Goal: Task Accomplishment & Management: Manage account settings

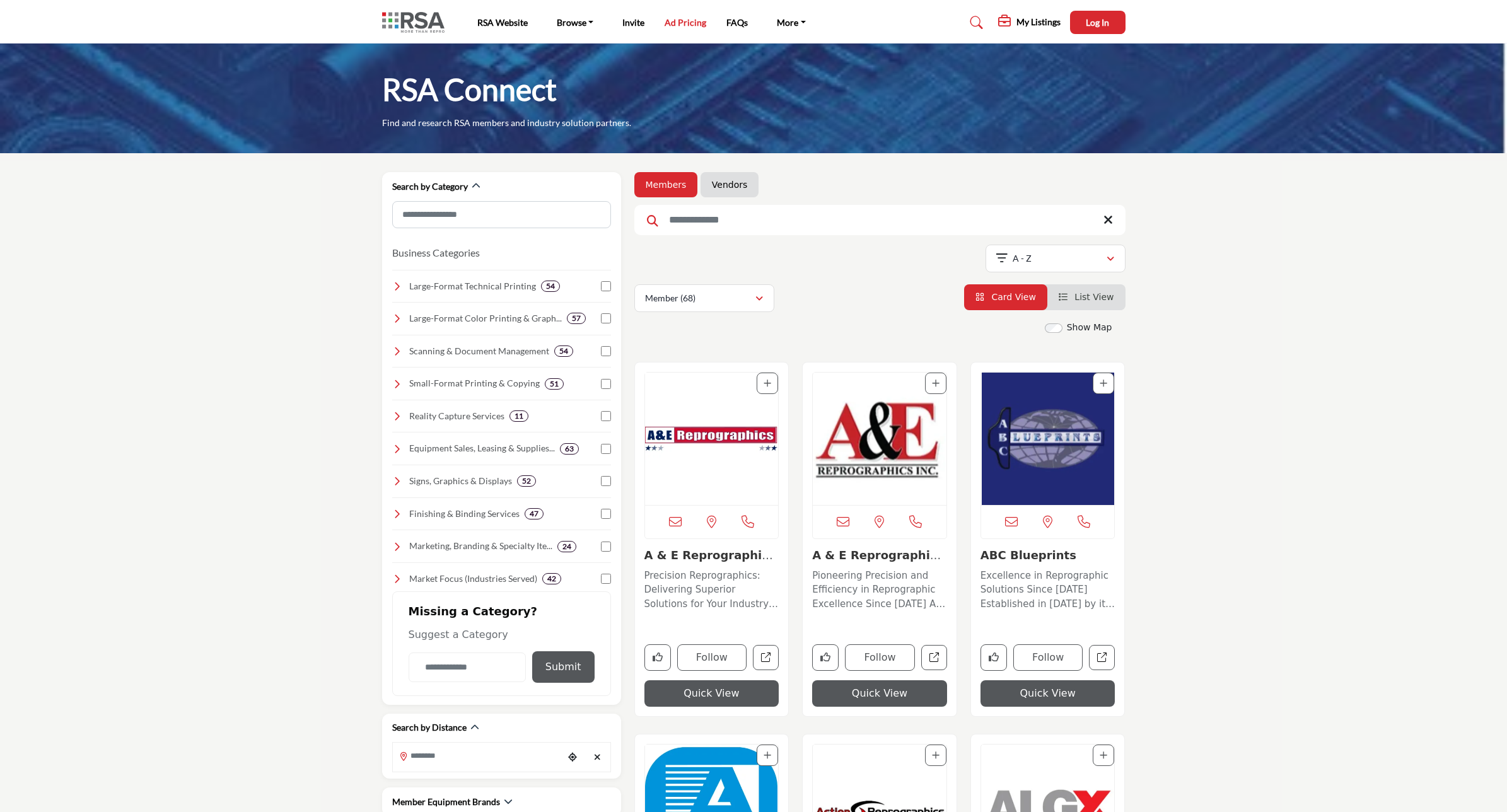
click at [685, 23] on link "Ad Pricing" at bounding box center [685, 22] width 42 height 11
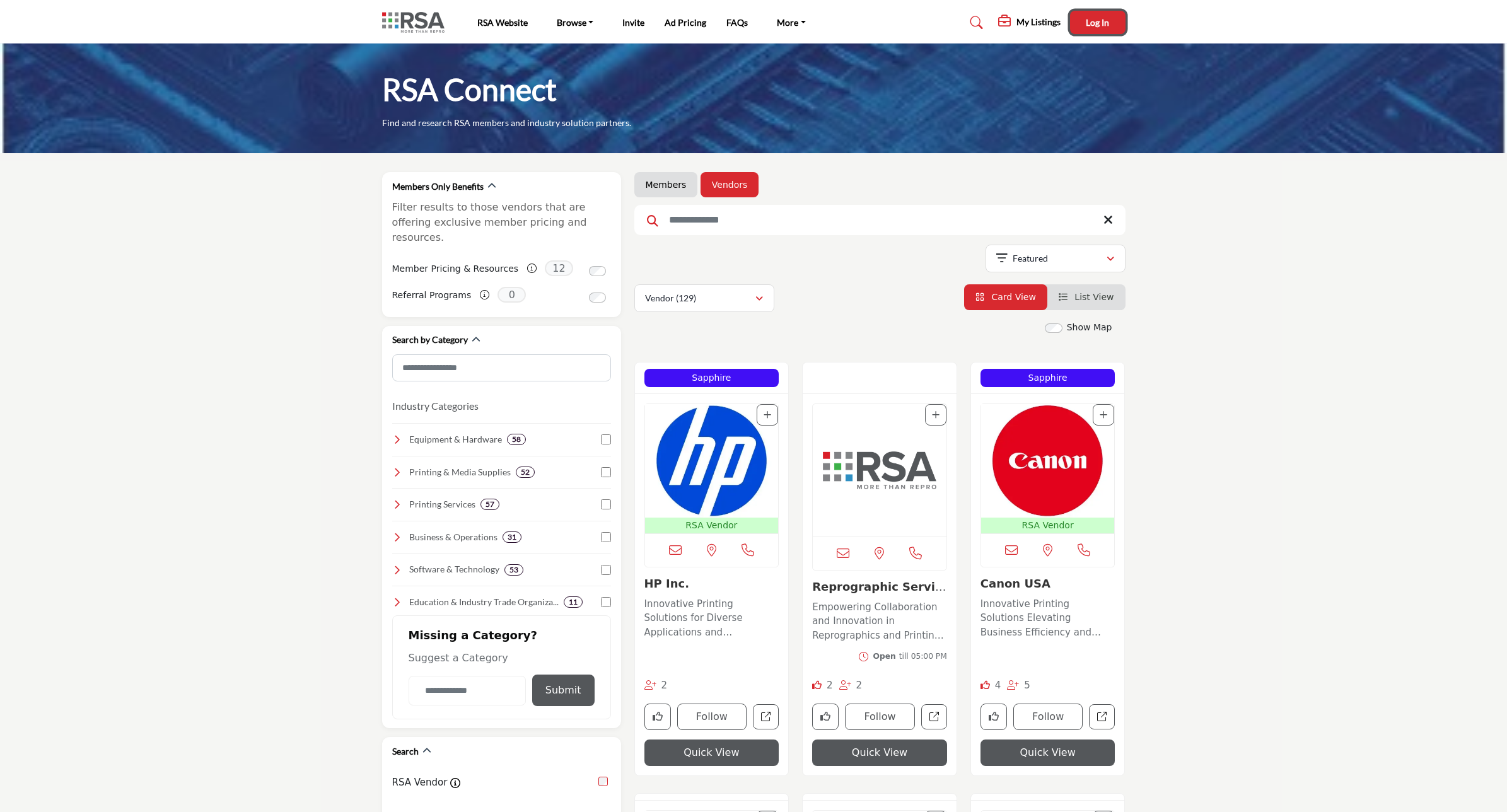
click at [1092, 11] on button "Log In" at bounding box center [1097, 22] width 56 height 23
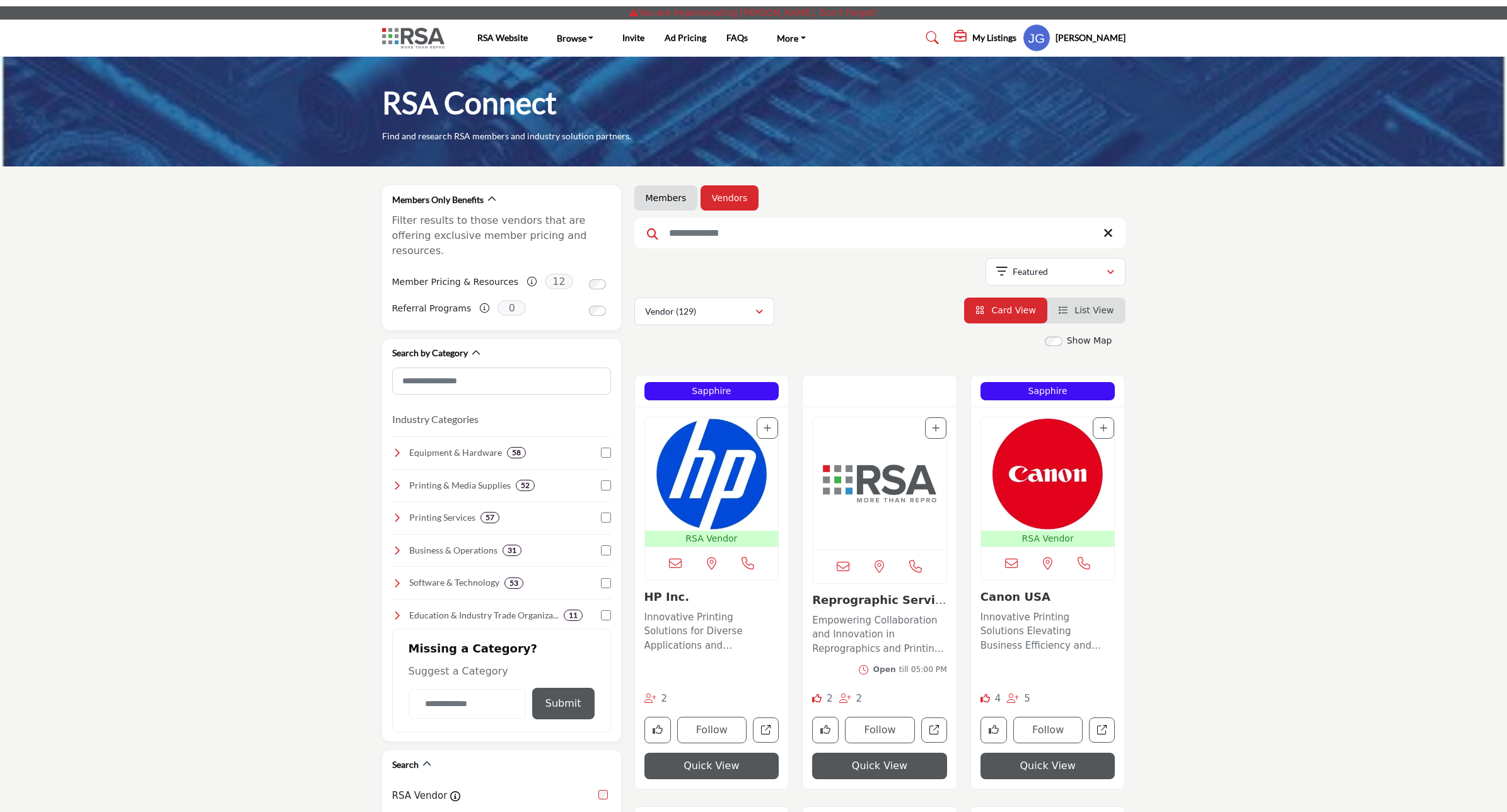
click at [1072, 35] on h5 "Jerry Gautereaux" at bounding box center [1090, 38] width 70 height 12
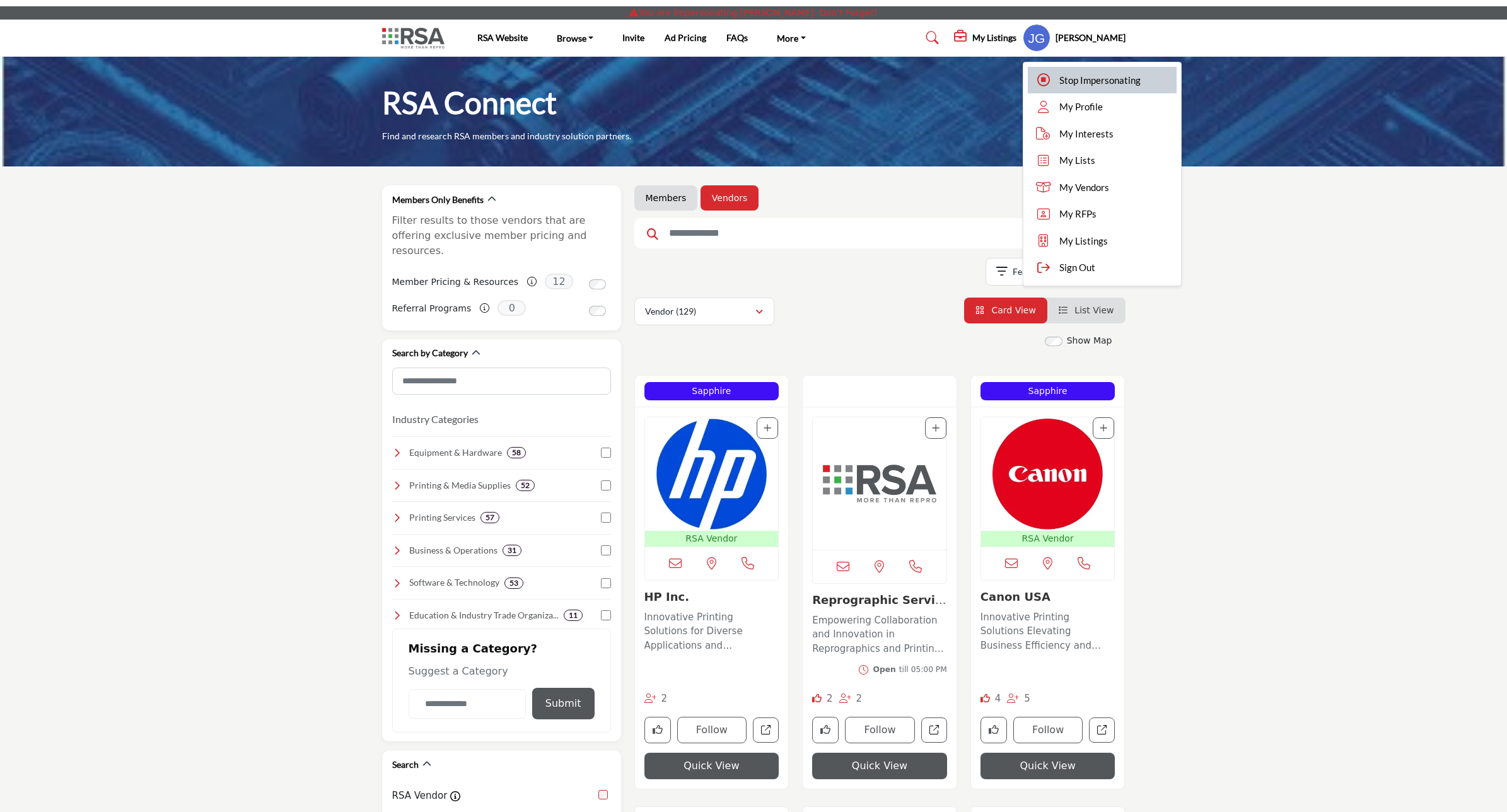
click at [1075, 73] on span "Stop Impersonating" at bounding box center [1100, 80] width 81 height 14
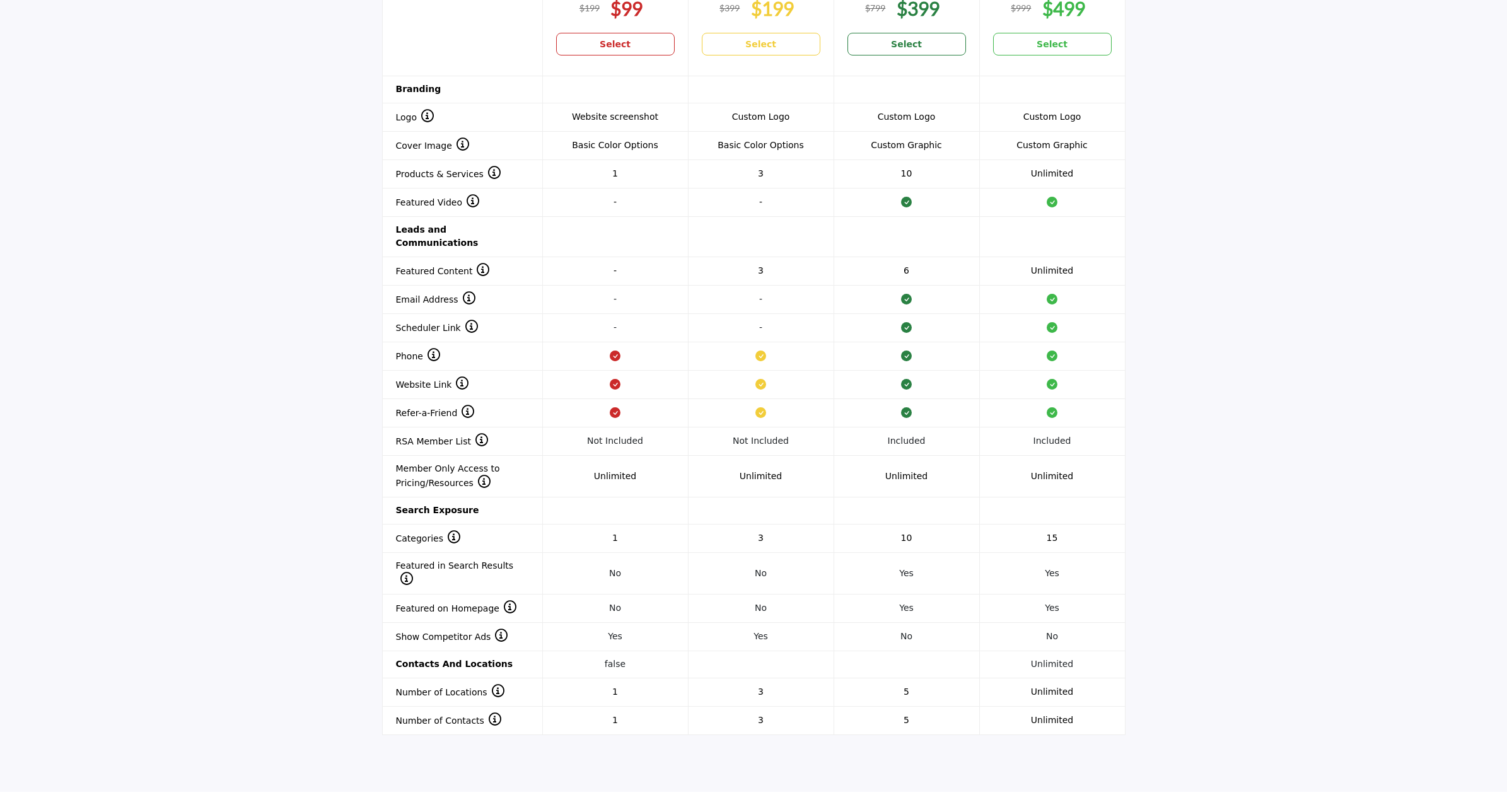
scroll to position [1103, 0]
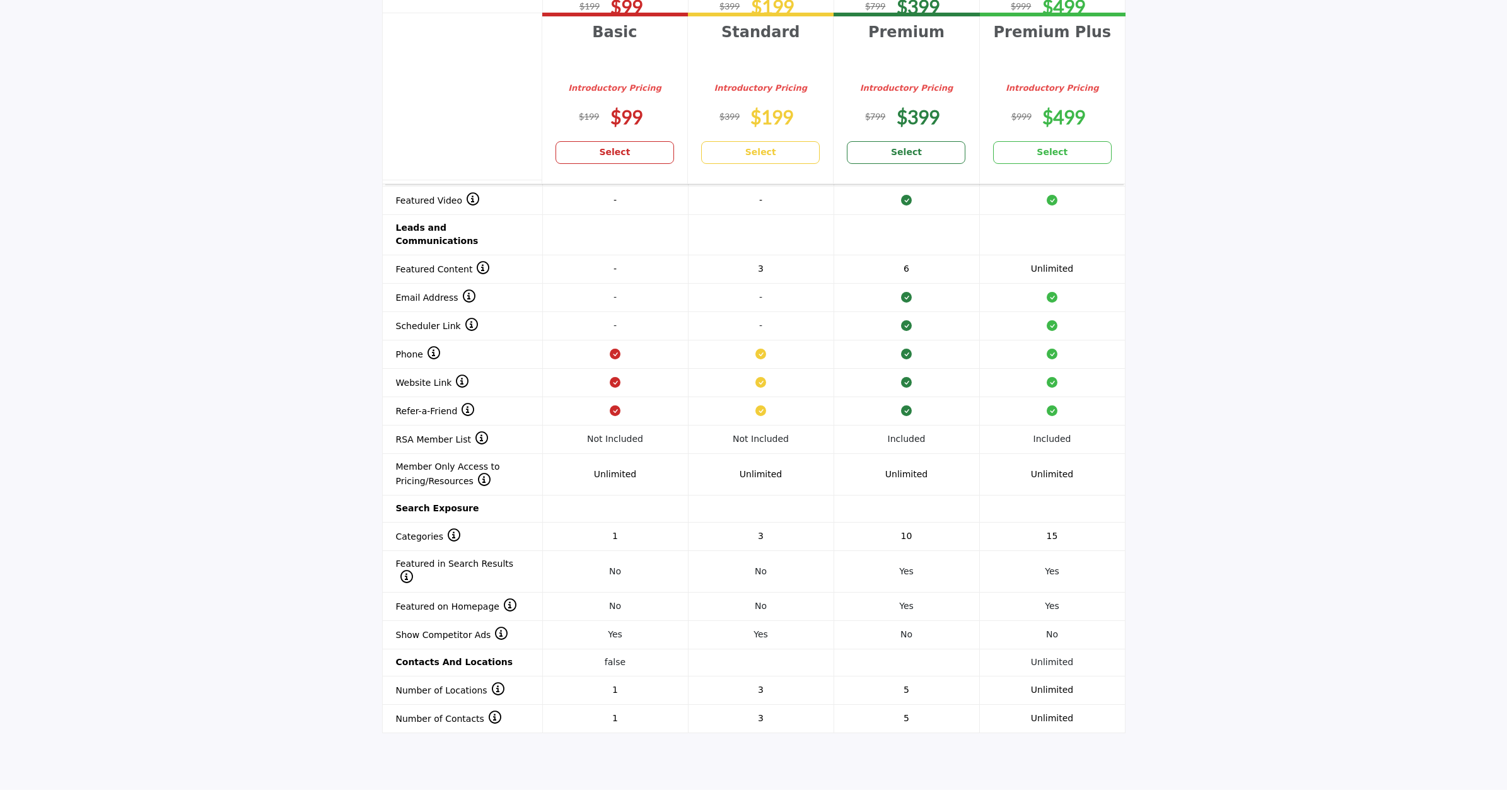
click at [1214, 153] on section "Header 1 Basic Introductory Pricing $99 Select Standard Introductory Pricing" at bounding box center [753, 320] width 1507 height 887
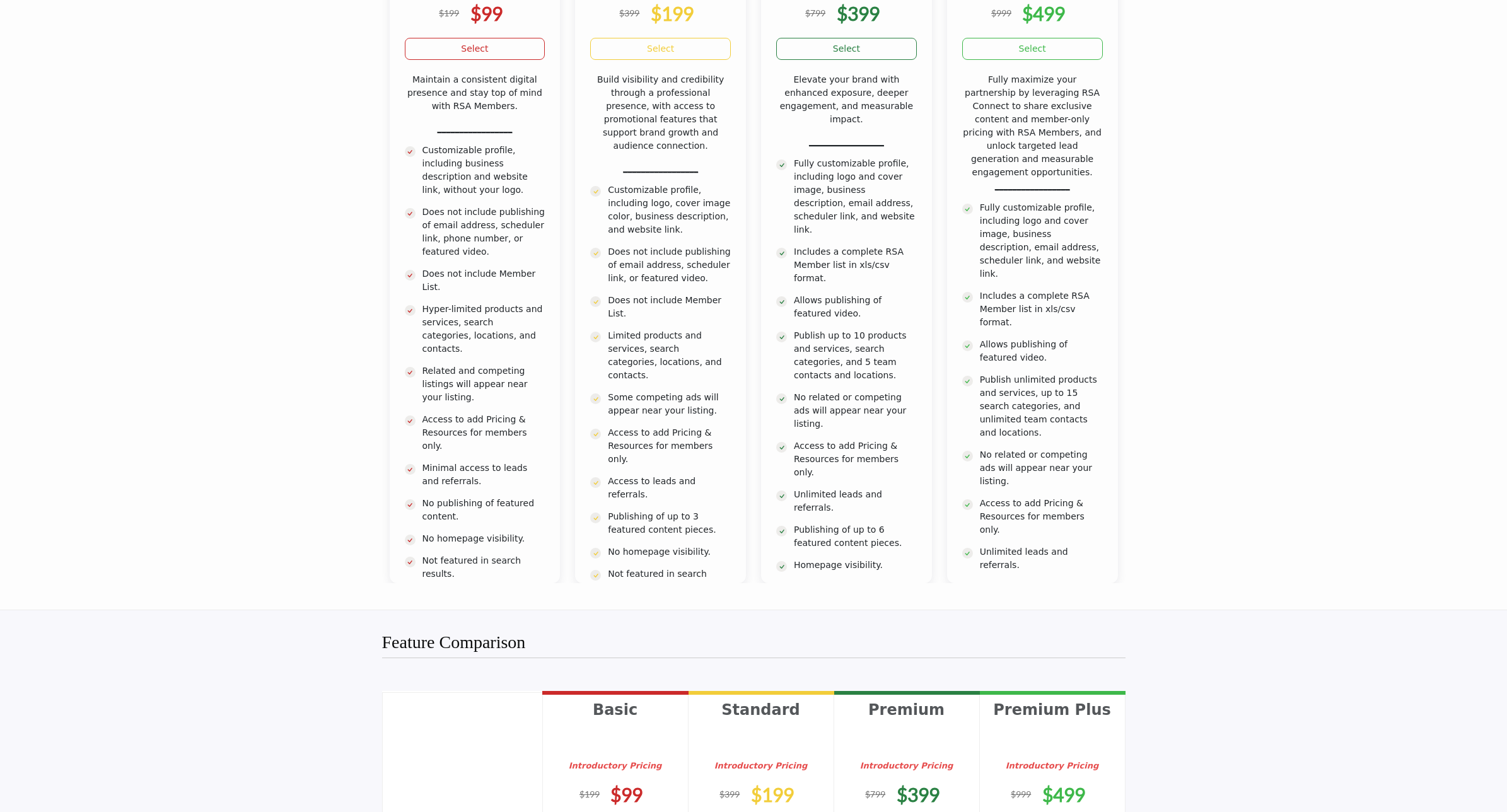
scroll to position [0, 0]
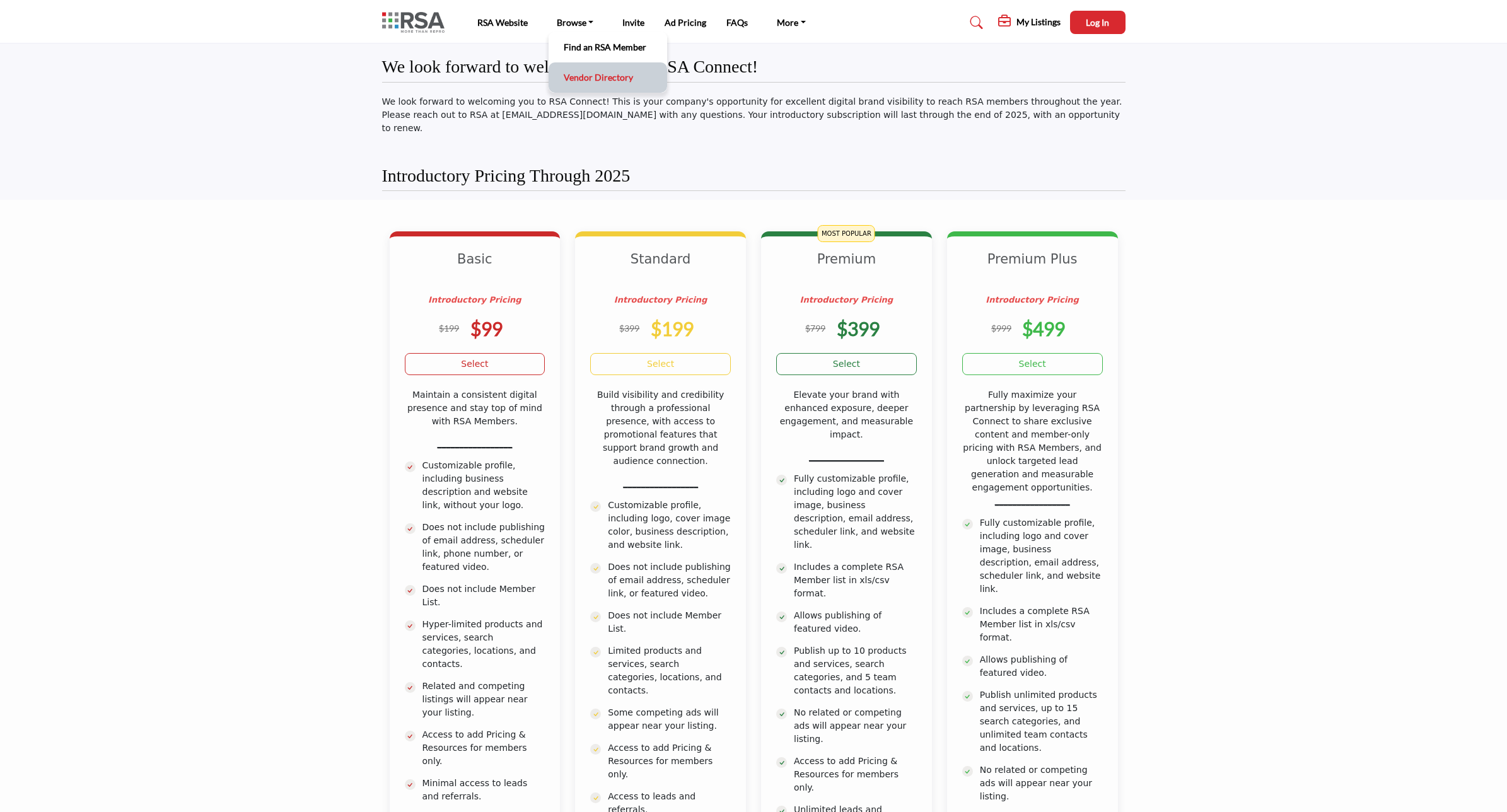
click at [599, 73] on link "Vendor Directory" at bounding box center [608, 78] width 106 height 18
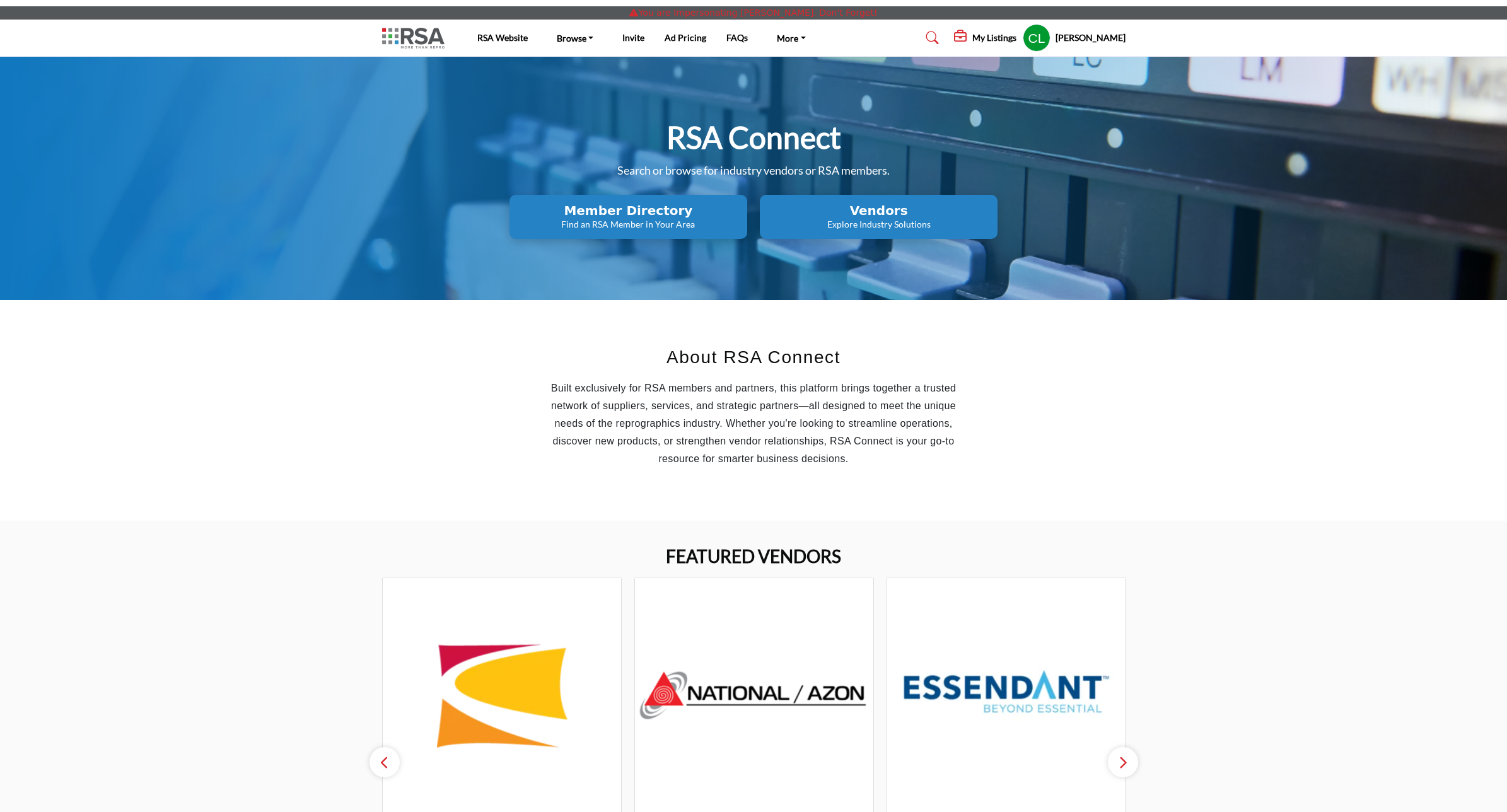
click at [743, 215] on h2 "Vendors" at bounding box center [628, 210] width 230 height 15
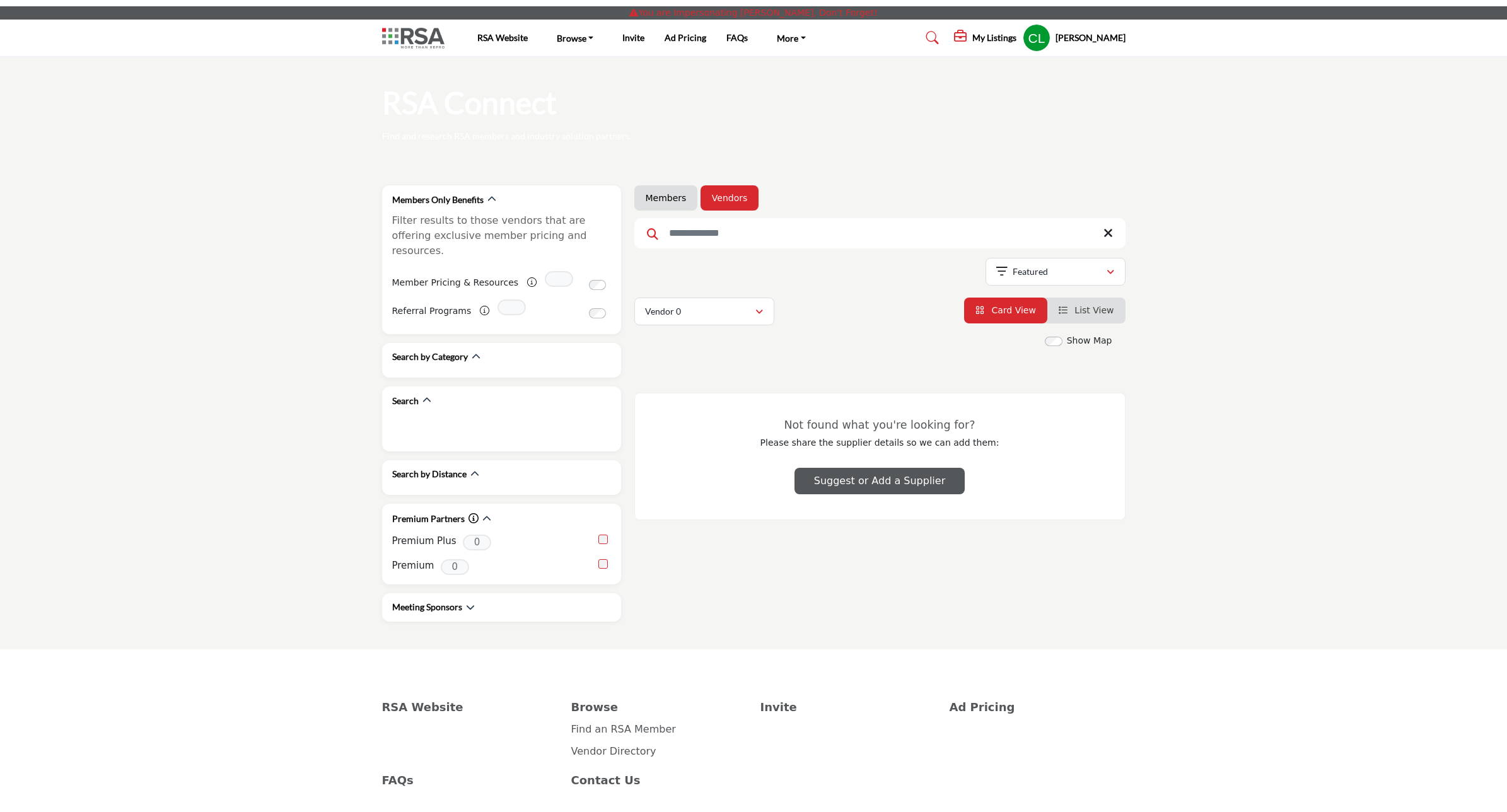
click at [700, 237] on input "Search Keyword" at bounding box center [880, 233] width 491 height 30
type input "****"
click at [712, 193] on link "Vendors" at bounding box center [729, 198] width 35 height 12
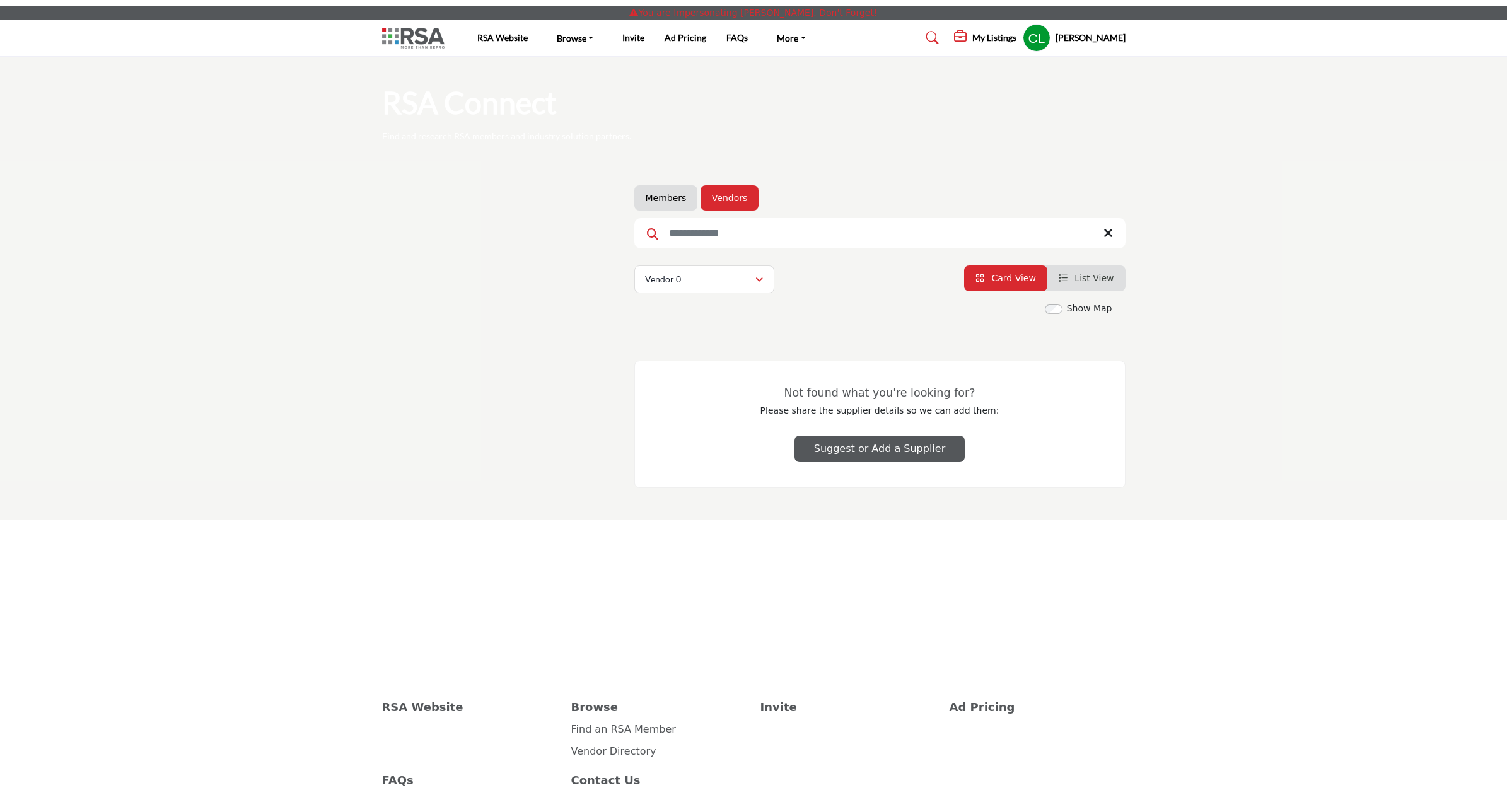
click at [742, 233] on input "Search Keyword" at bounding box center [880, 233] width 491 height 30
type input "****"
click at [1392, 262] on section "Members Vendors Searched Term **** Showing" at bounding box center [753, 343] width 1507 height 353
click at [1116, 36] on h5 "[PERSON_NAME]" at bounding box center [1090, 38] width 70 height 12
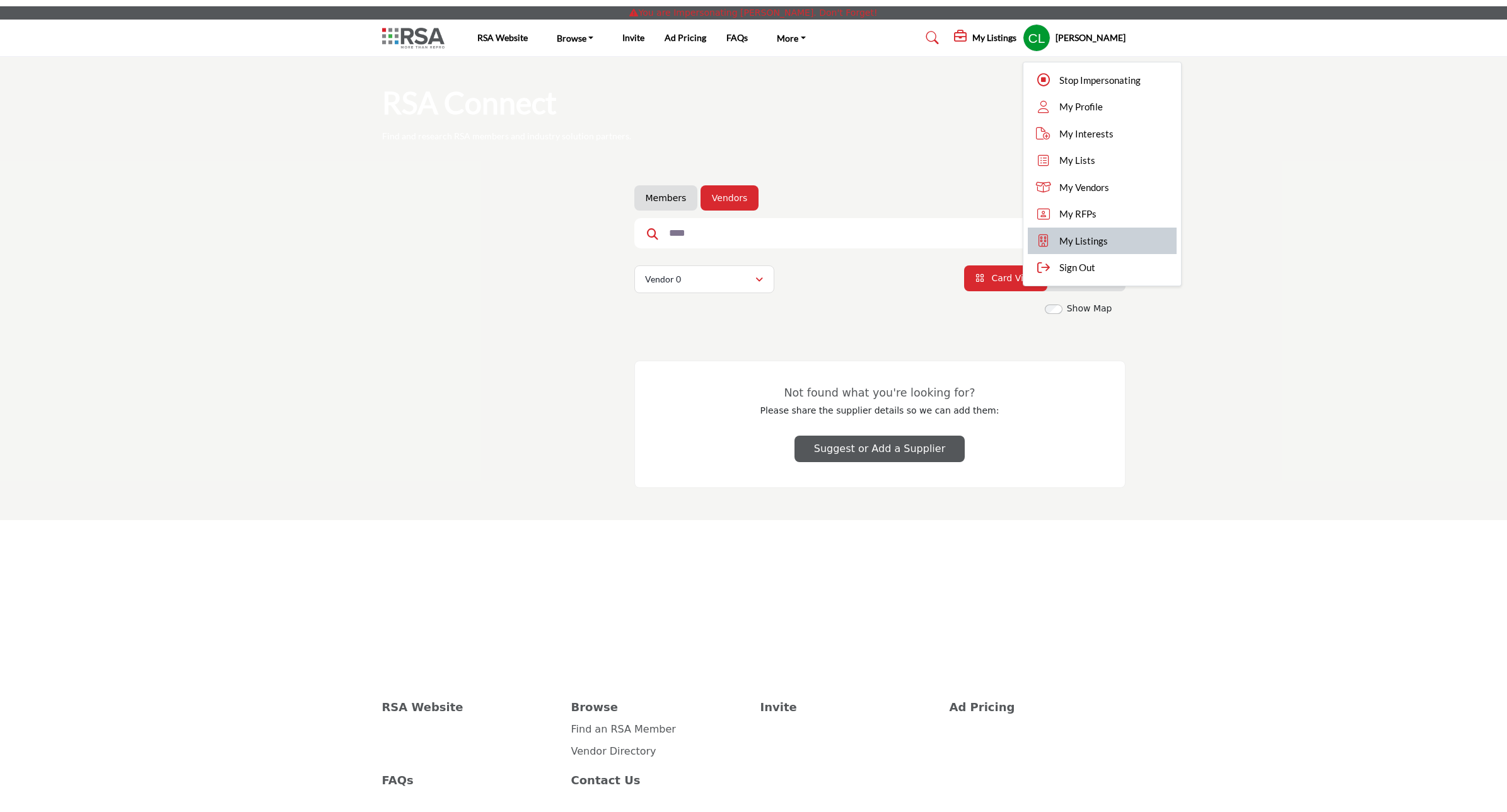
click at [1105, 239] on span "My Listings" at bounding box center [1083, 241] width 49 height 14
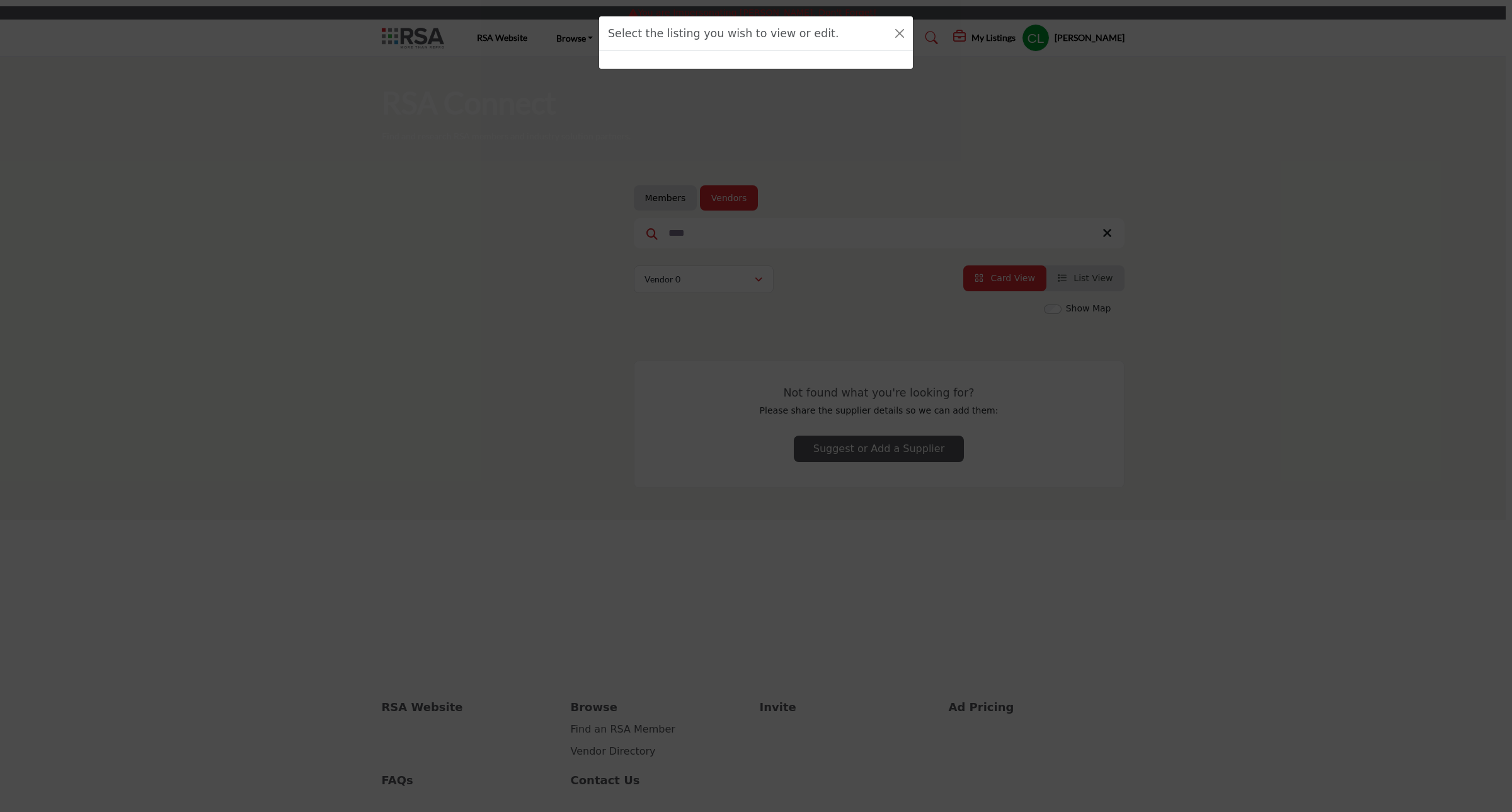
click at [828, 54] on div at bounding box center [755, 60] width 314 height 18
click at [903, 33] on button "Close" at bounding box center [900, 34] width 18 height 18
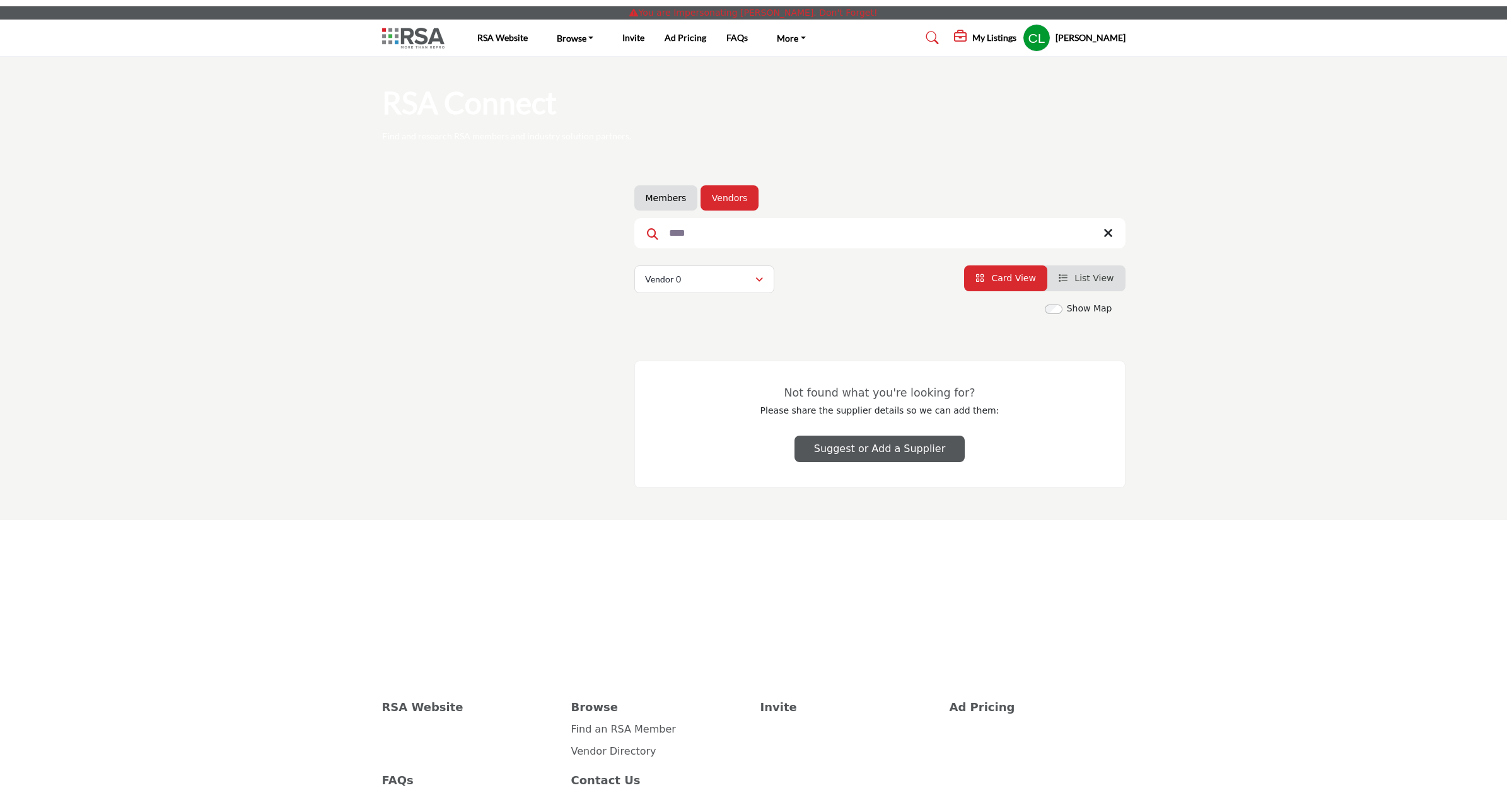
click at [1004, 39] on h5 "My Listings" at bounding box center [994, 37] width 44 height 11
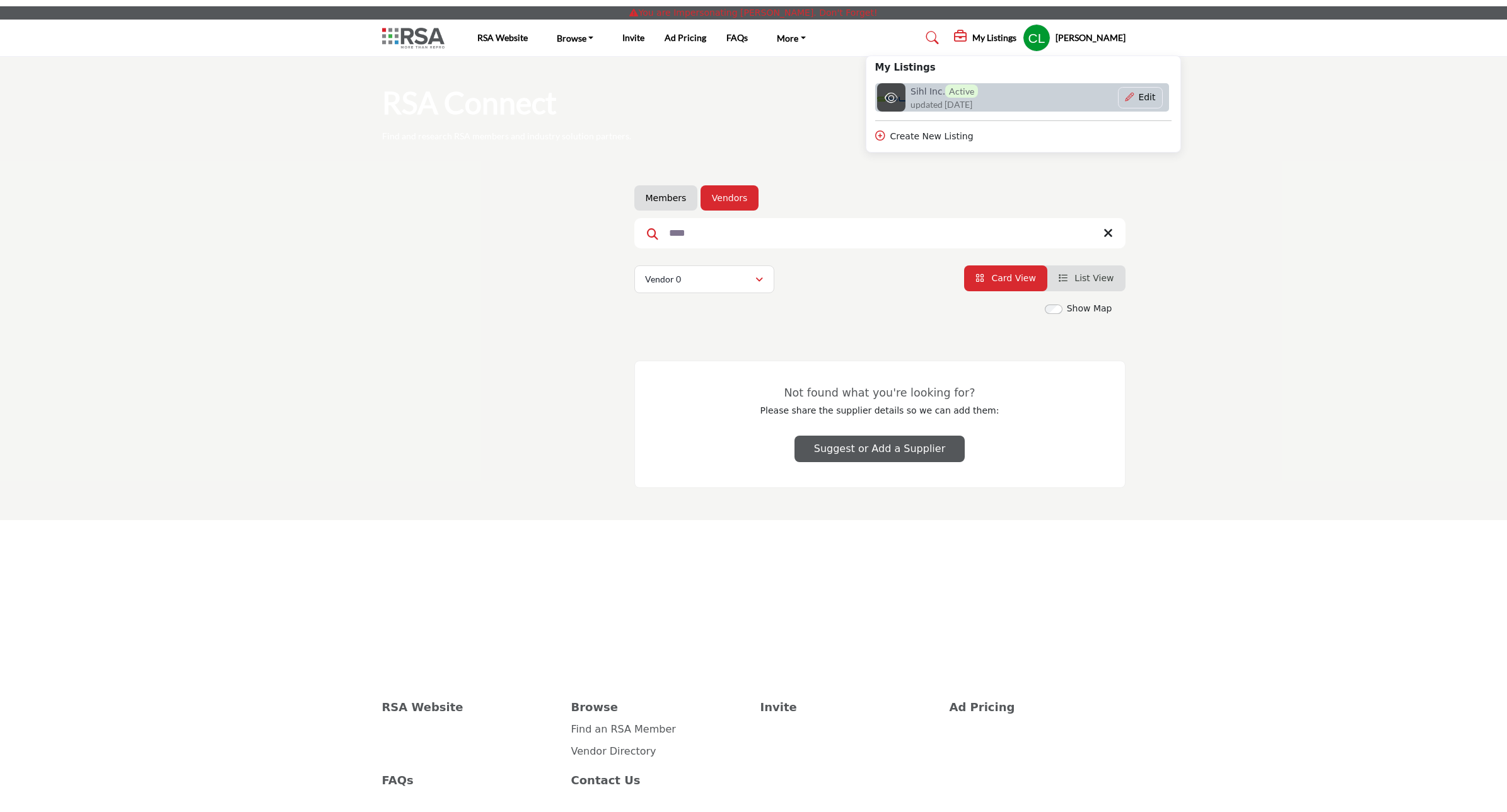
click at [954, 95] on h6 "Sihl Inc. Active" at bounding box center [944, 91] width 67 height 13
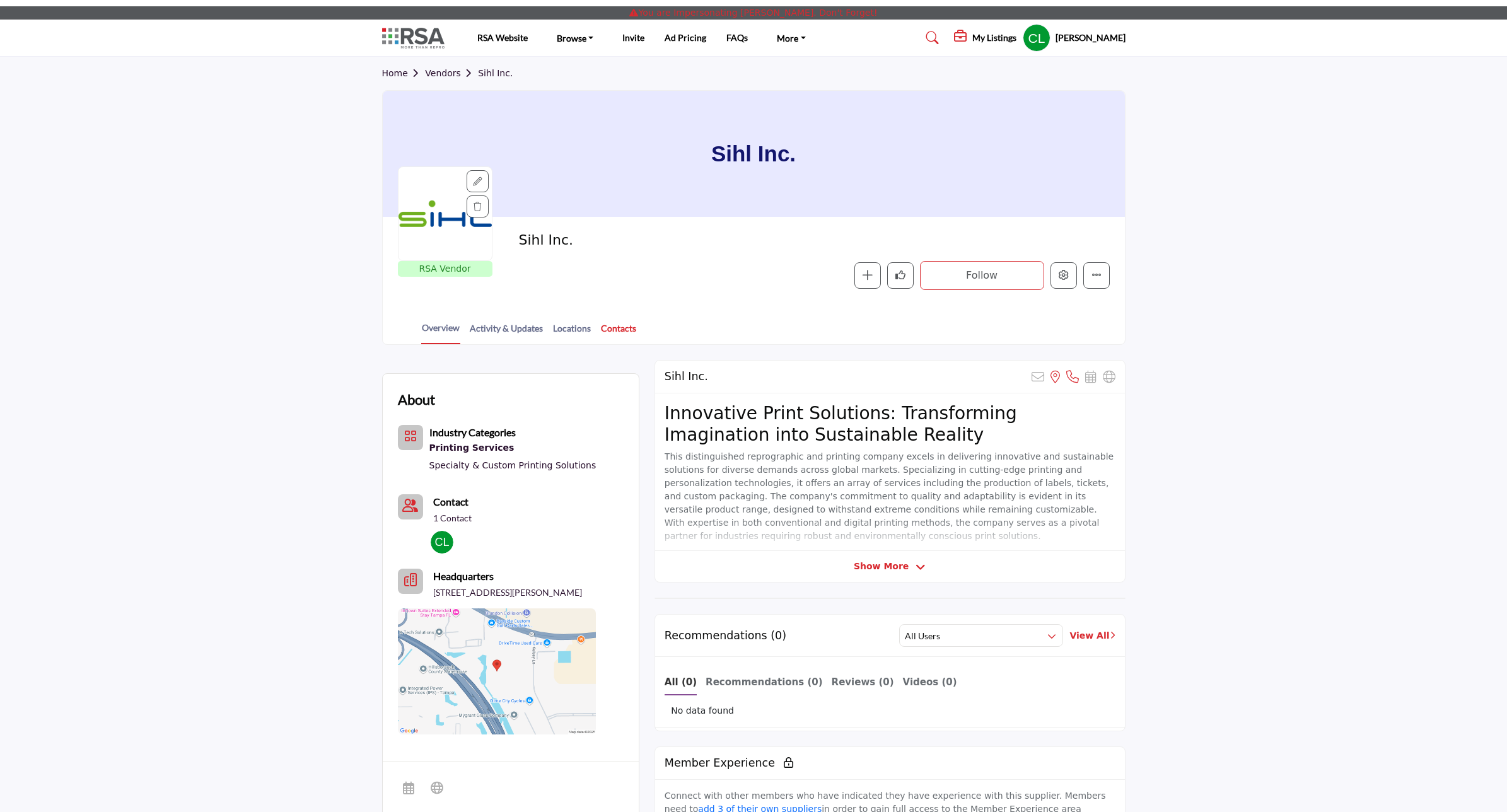
click at [609, 330] on link "Contacts" at bounding box center [618, 332] width 36 height 22
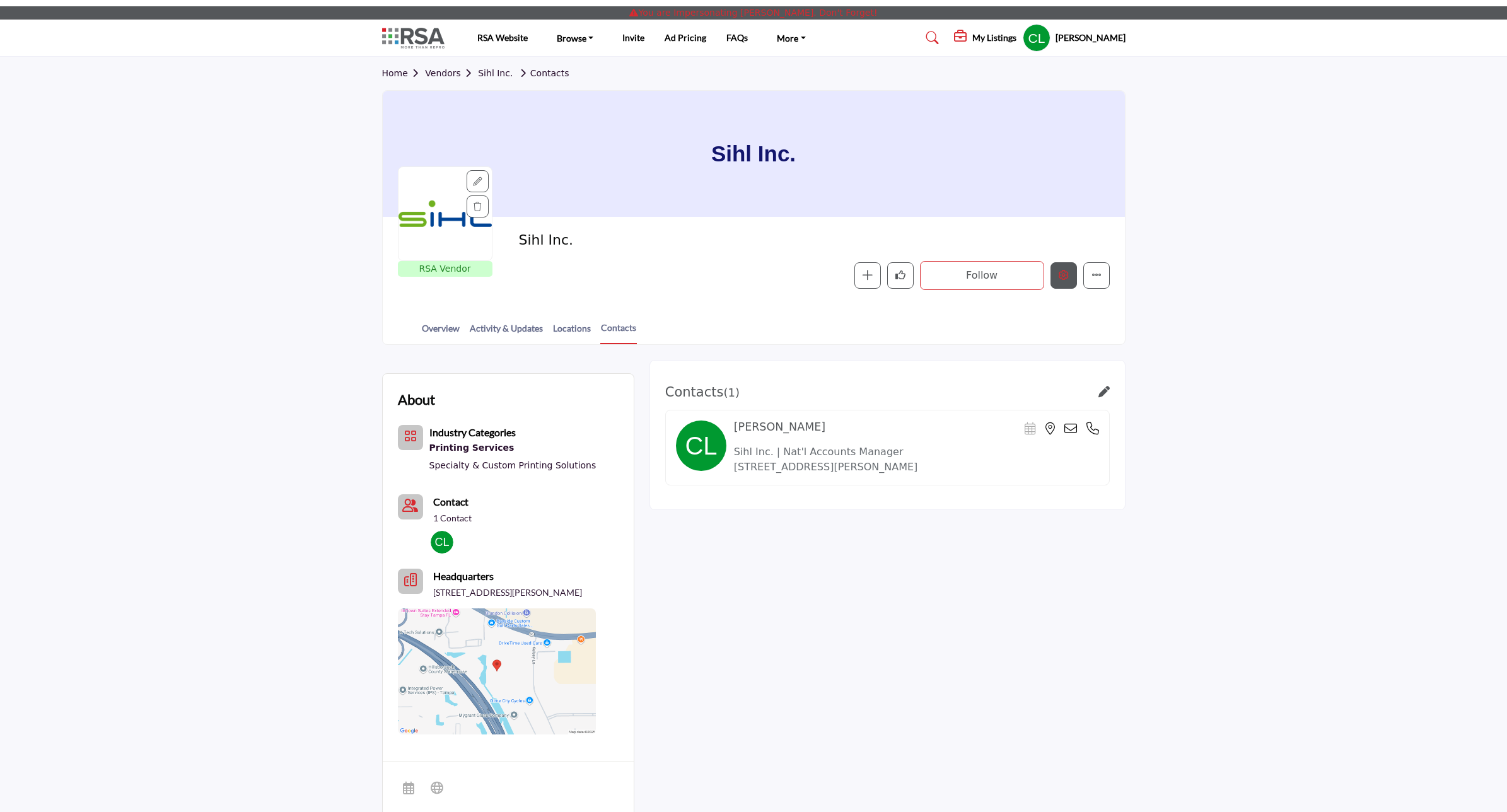
click at [1063, 274] on icon "Edit company" at bounding box center [1063, 274] width 10 height 10
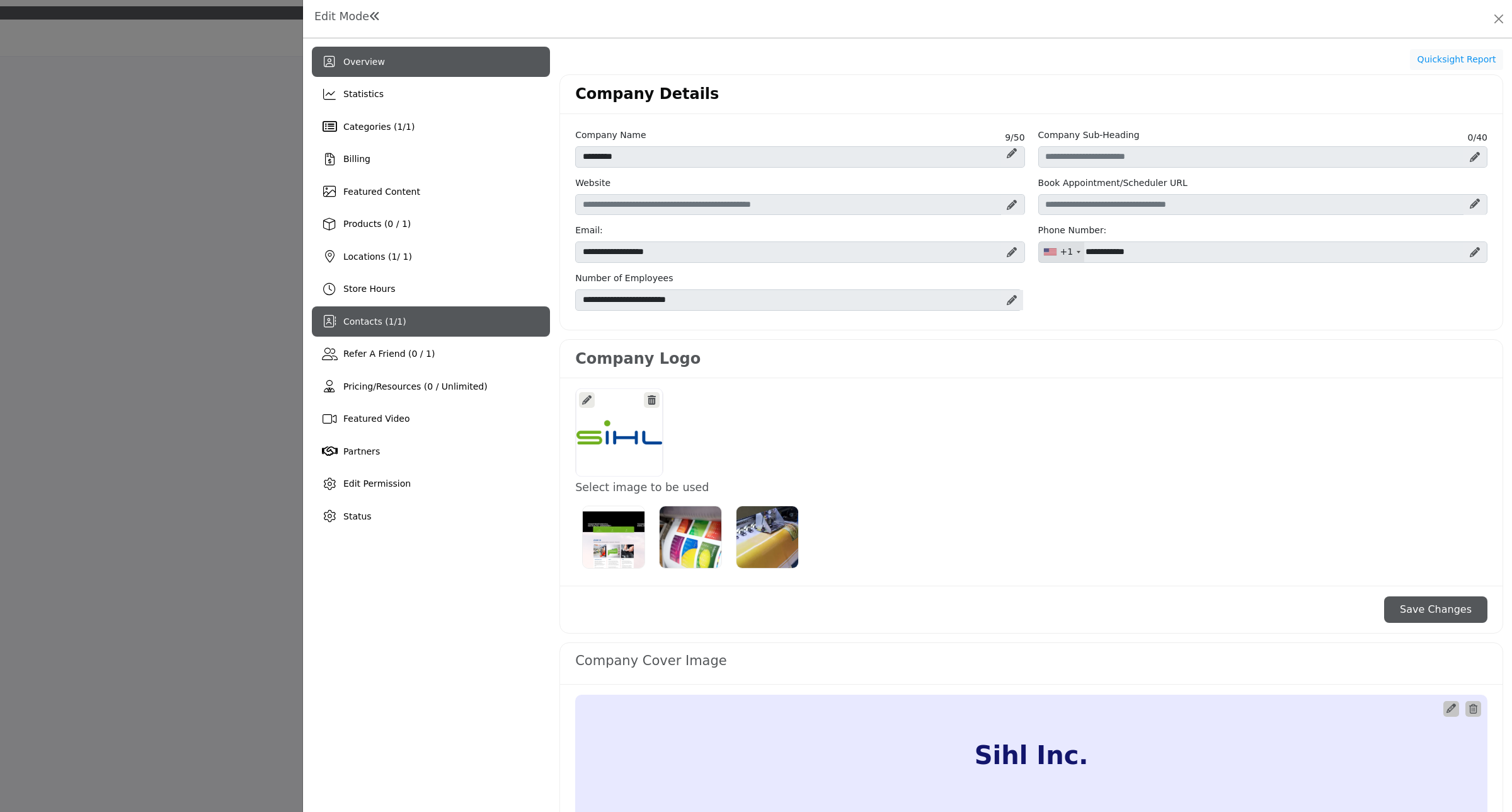
click at [345, 323] on span "Contacts ( 1 / 1 )" at bounding box center [374, 321] width 63 height 10
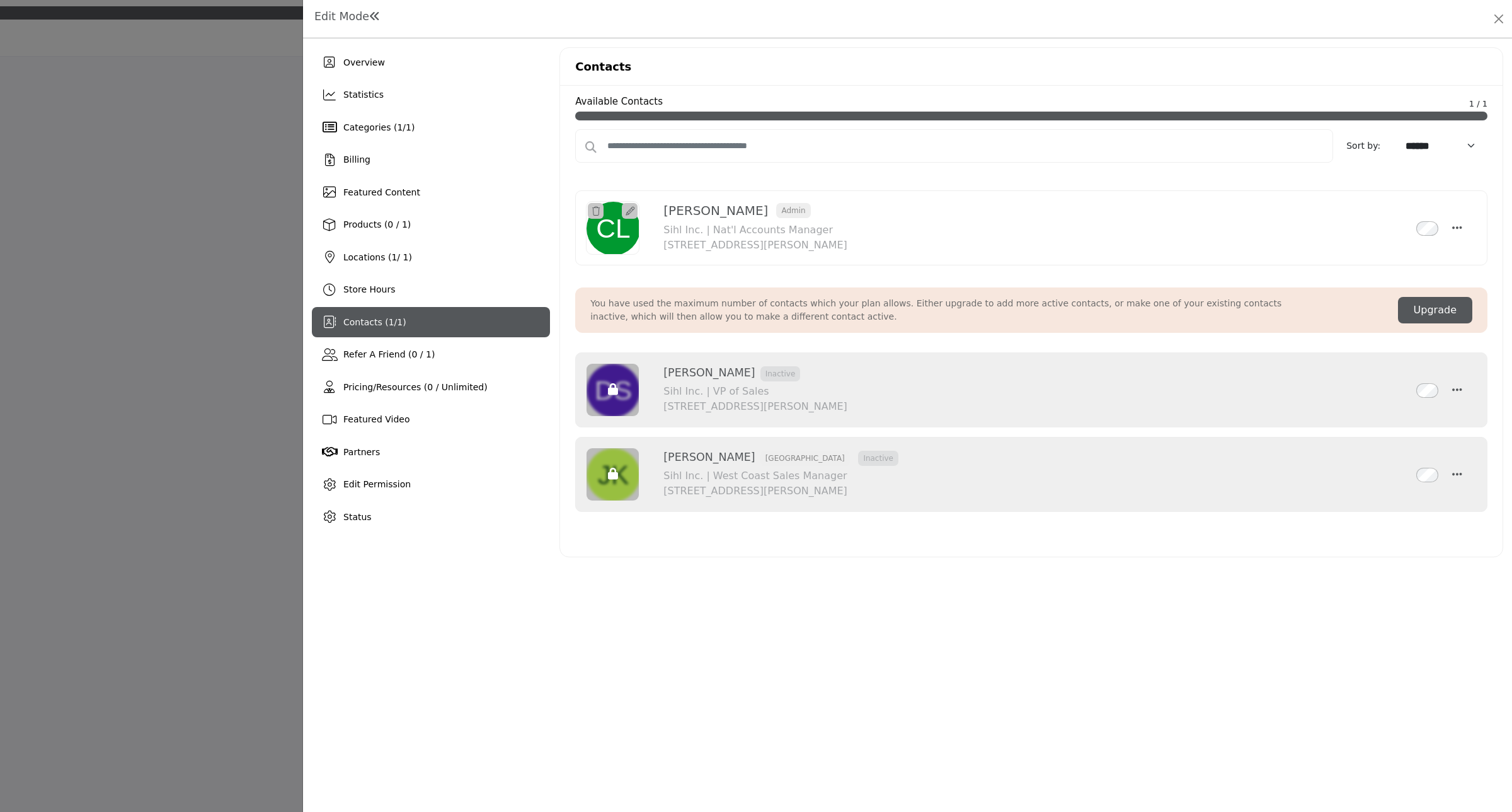
click at [127, 547] on div at bounding box center [756, 406] width 1512 height 812
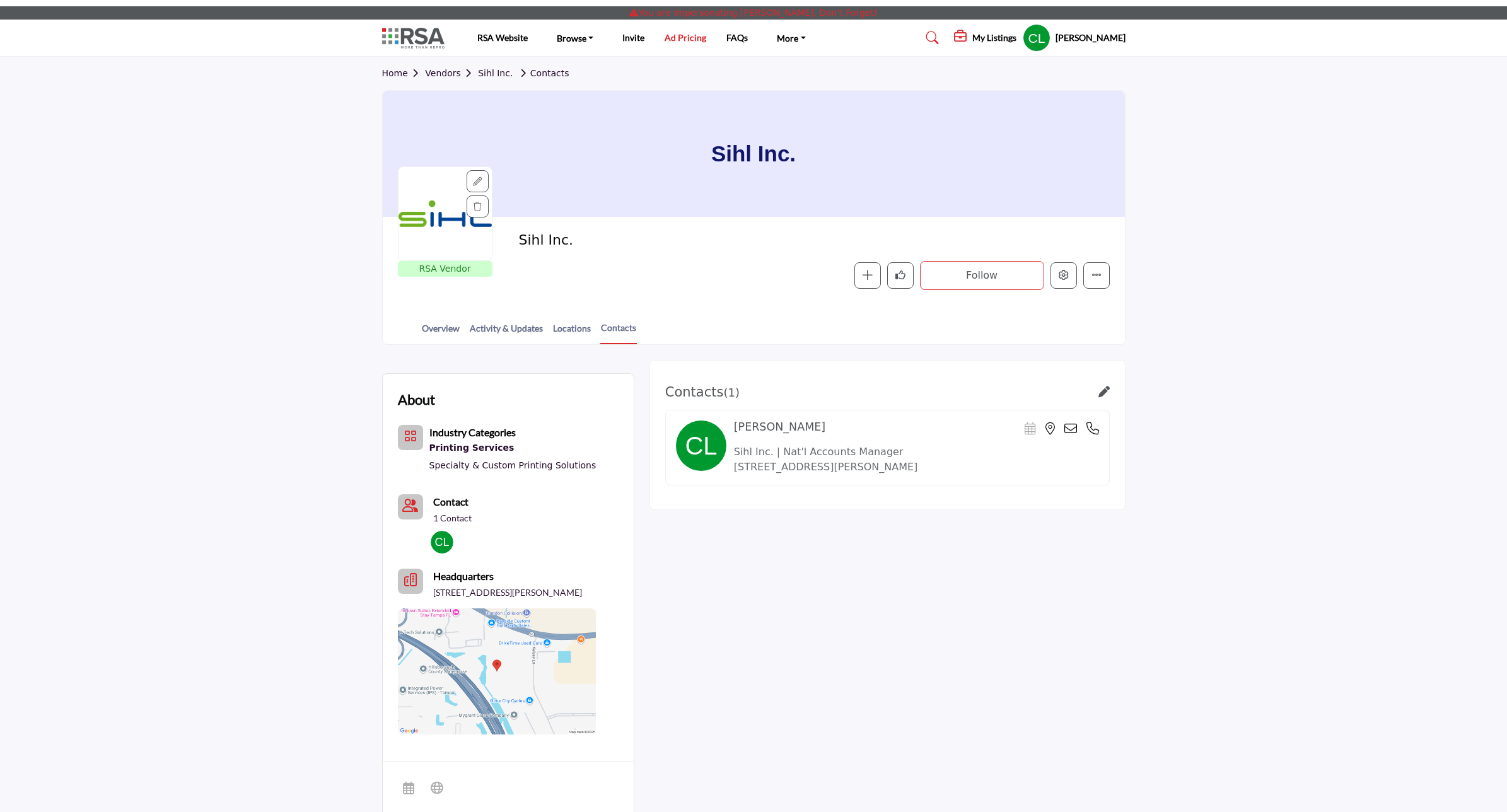
click at [681, 34] on link "Ad Pricing" at bounding box center [685, 37] width 42 height 11
